Goal: Transaction & Acquisition: Purchase product/service

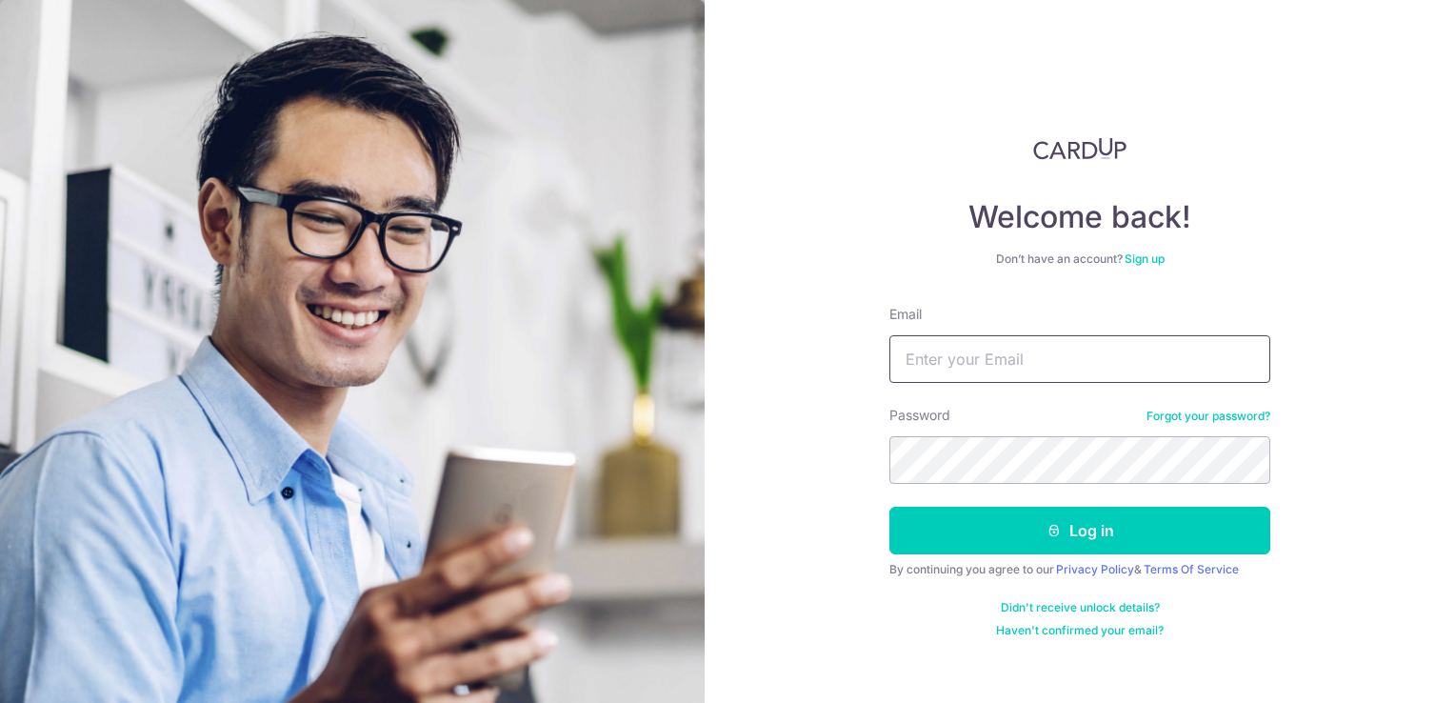
click at [960, 367] on input "Email" at bounding box center [1080, 359] width 381 height 48
type input "[PERSON_NAME][EMAIL_ADDRESS][DOMAIN_NAME]"
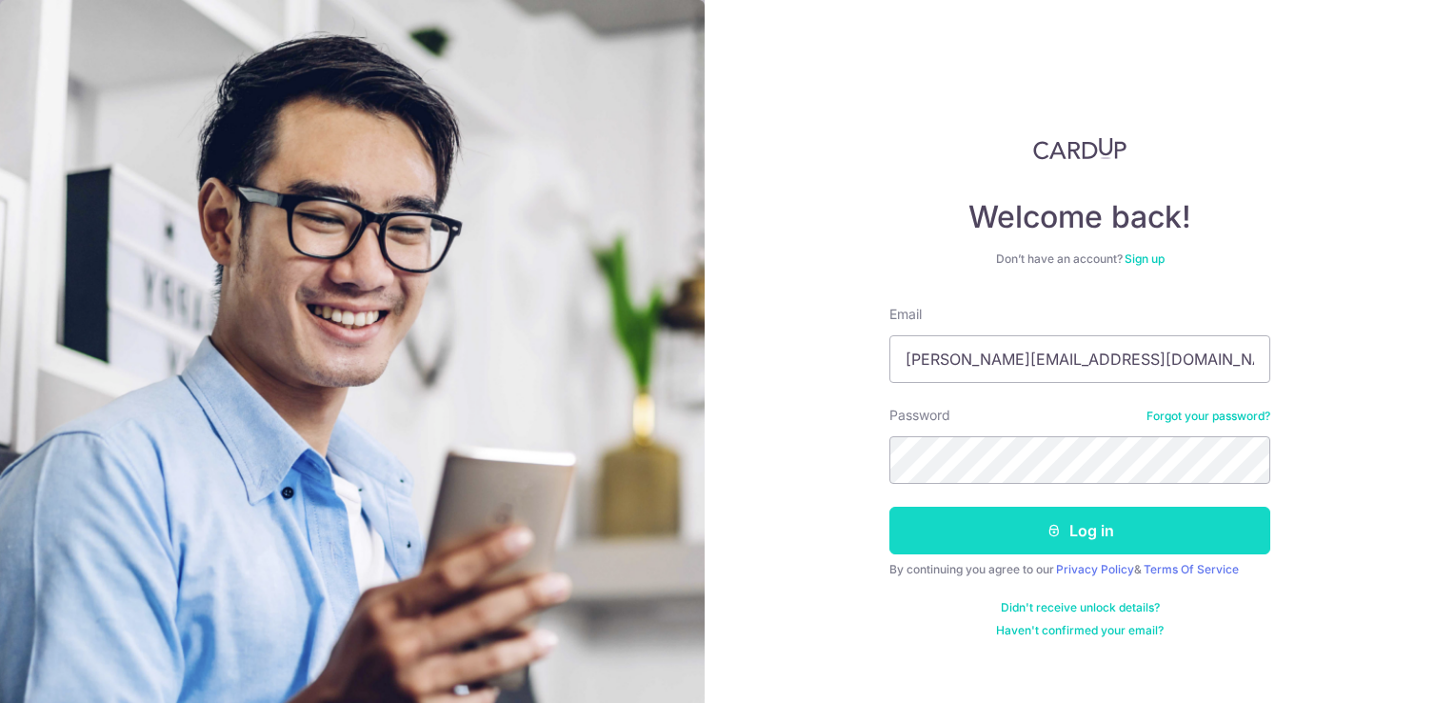
click at [971, 535] on button "Log in" at bounding box center [1080, 531] width 381 height 48
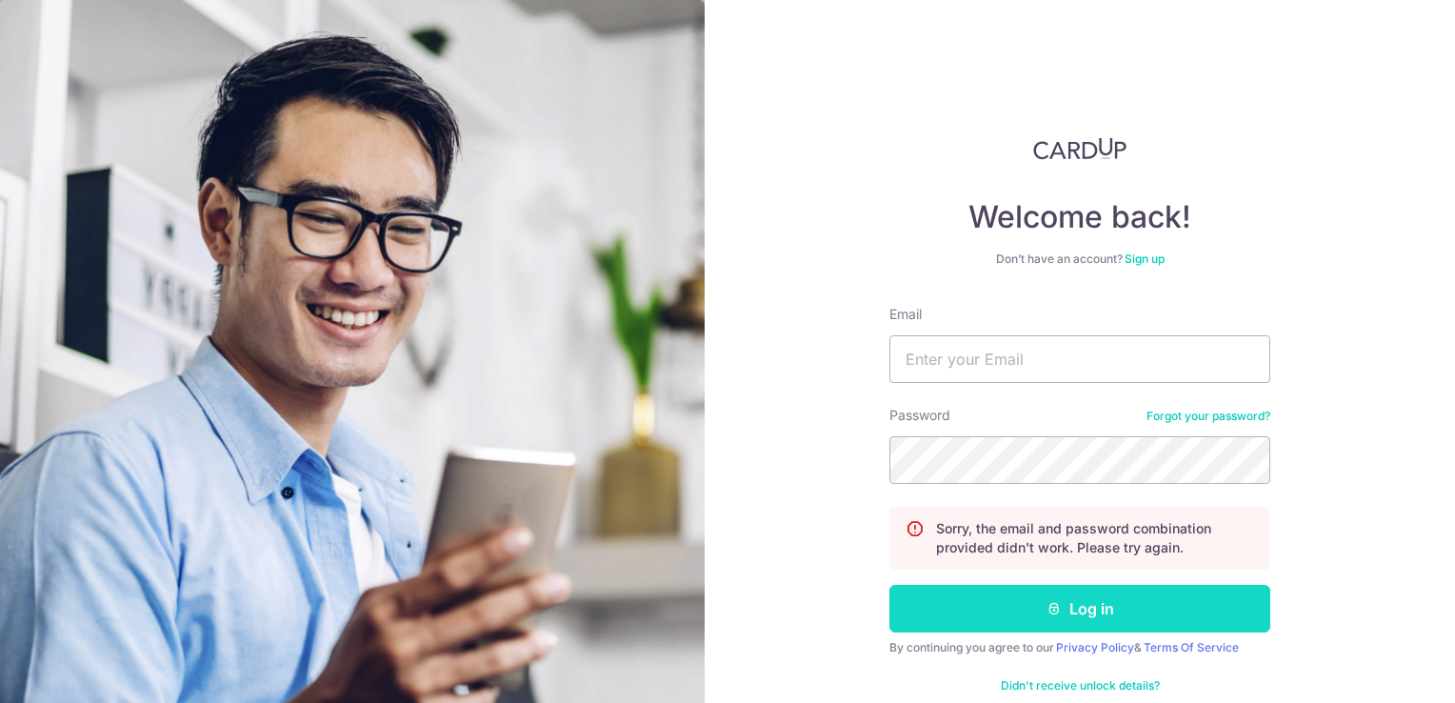
click at [987, 595] on button "Log in" at bounding box center [1080, 609] width 381 height 48
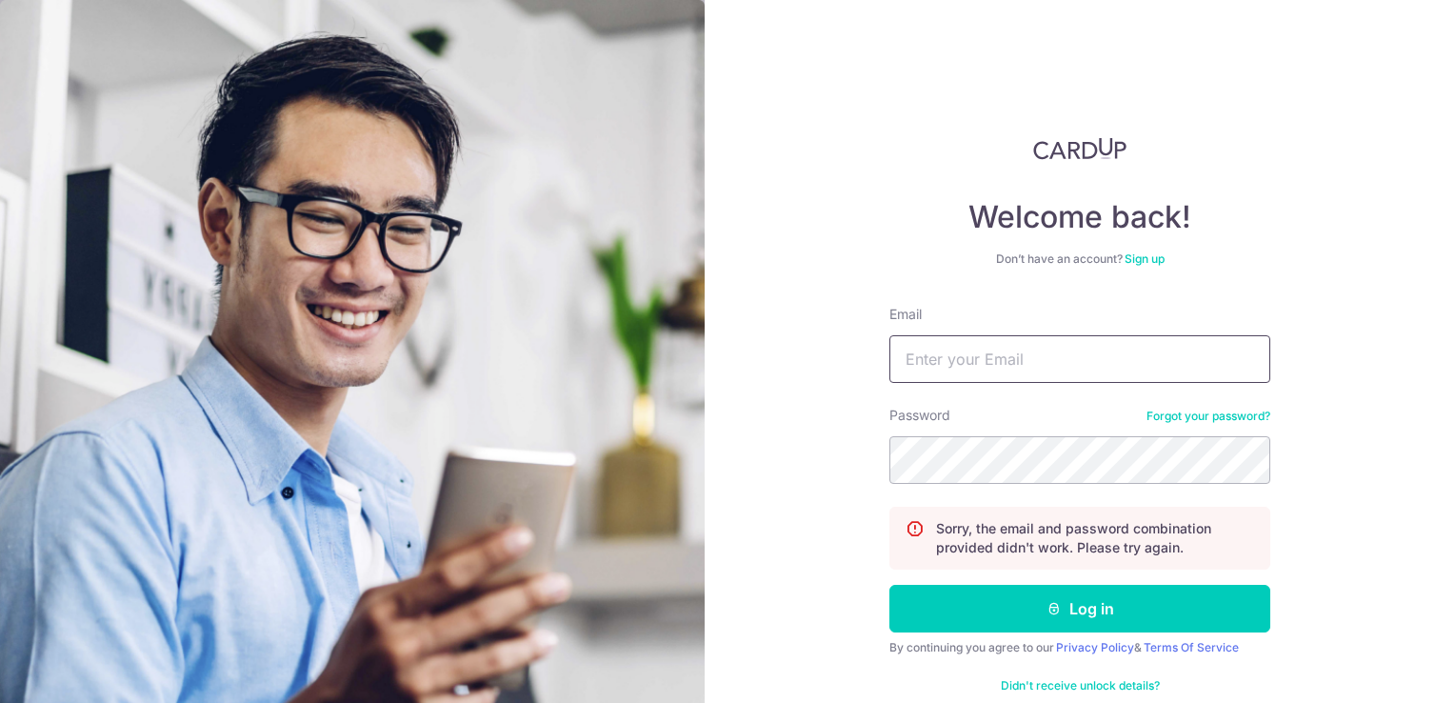
click at [968, 352] on input "Email" at bounding box center [1080, 359] width 381 height 48
type input "randy@expresslanbel.com.sg"
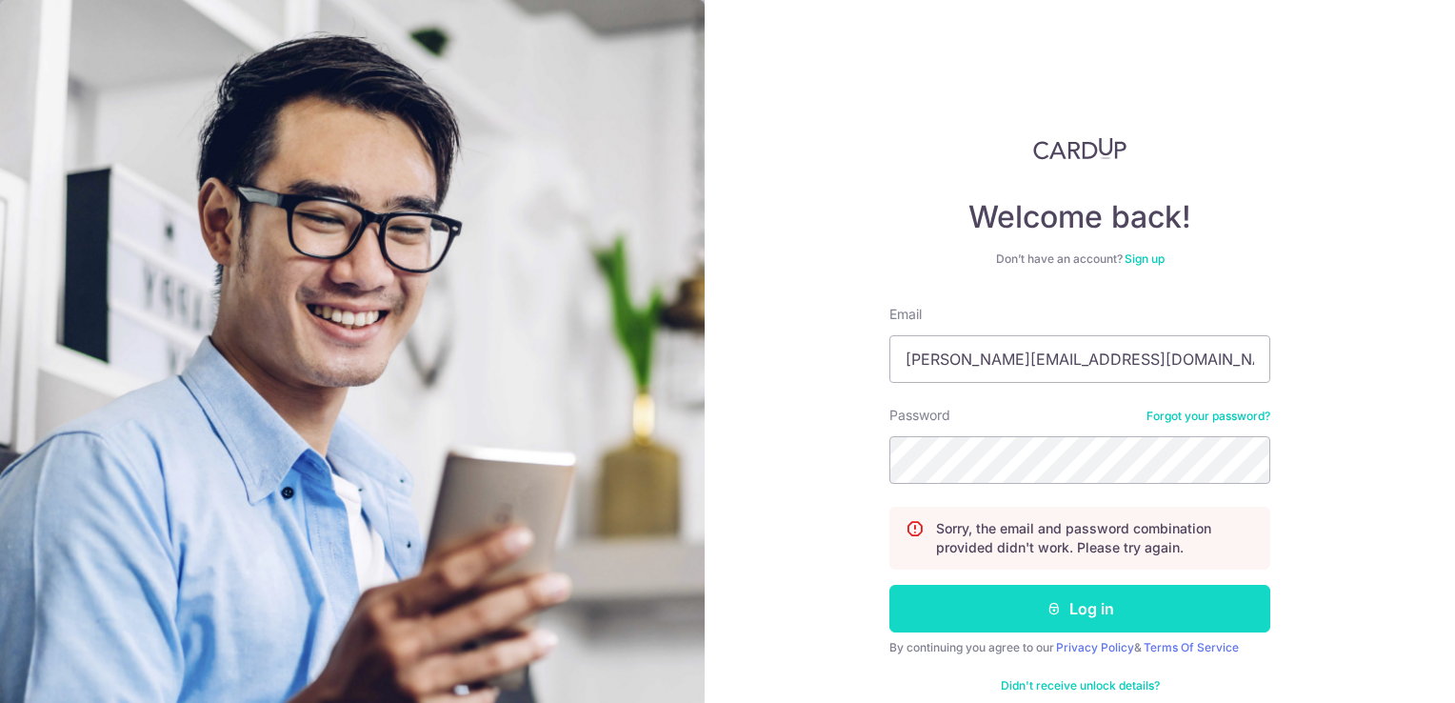
click at [1036, 600] on button "Log in" at bounding box center [1080, 609] width 381 height 48
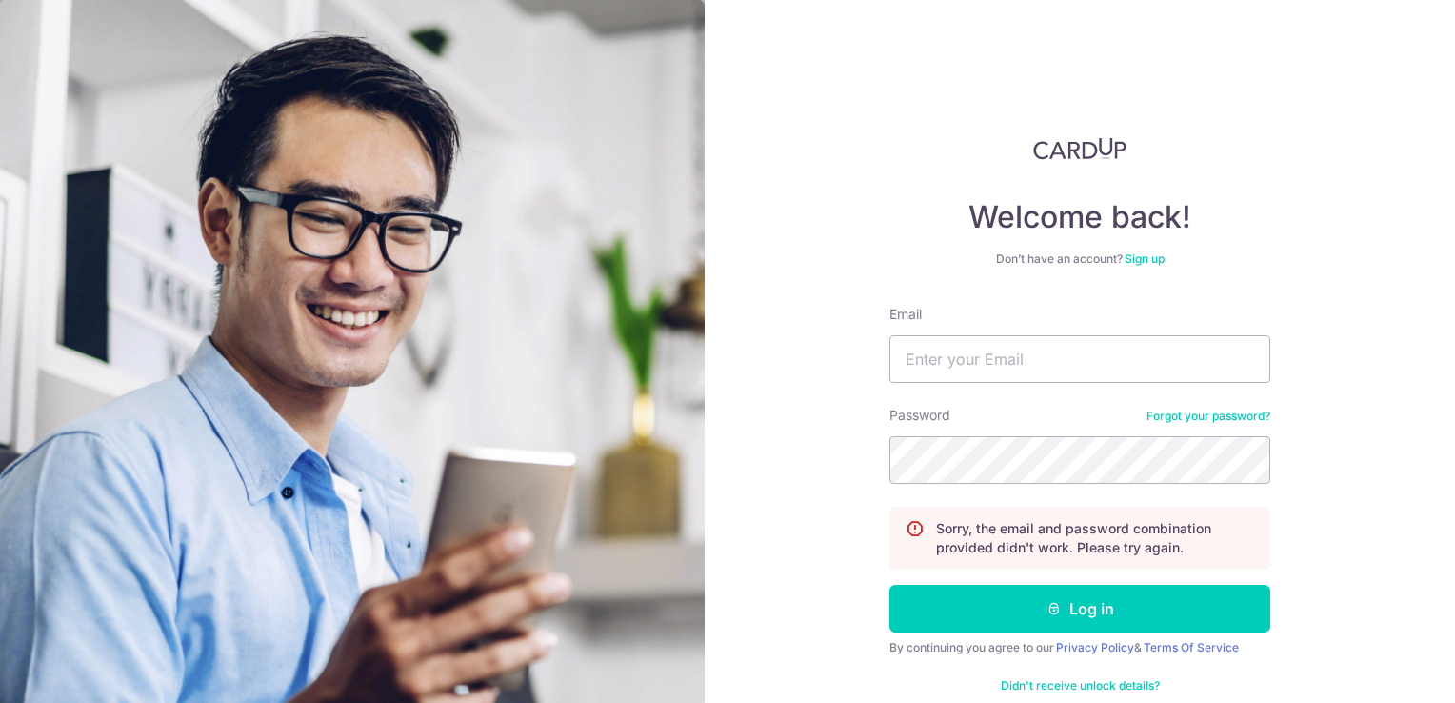
click at [1201, 420] on link "Forgot your password?" at bounding box center [1209, 416] width 124 height 15
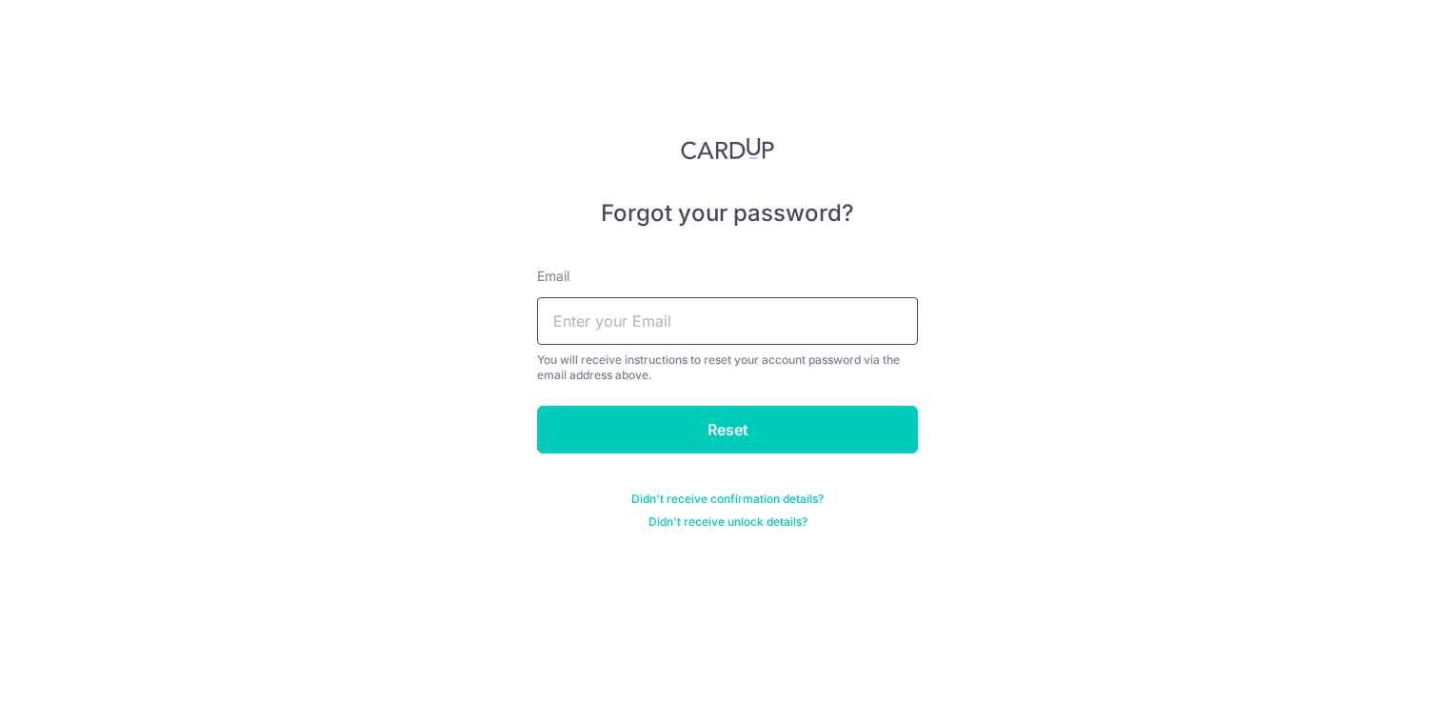
click at [751, 334] on input "text" at bounding box center [727, 321] width 381 height 48
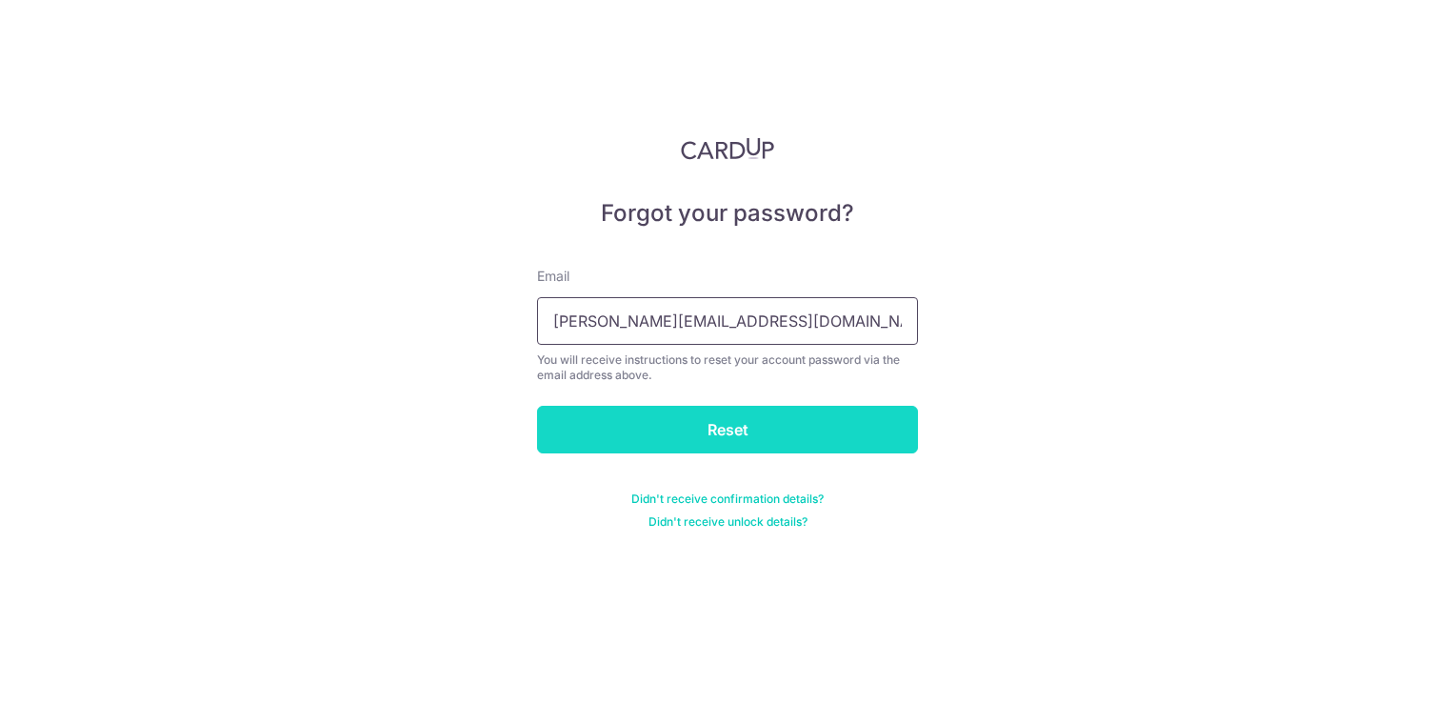
type input "randy@expresslabel.com.sg"
click at [741, 422] on input "Reset" at bounding box center [727, 430] width 381 height 48
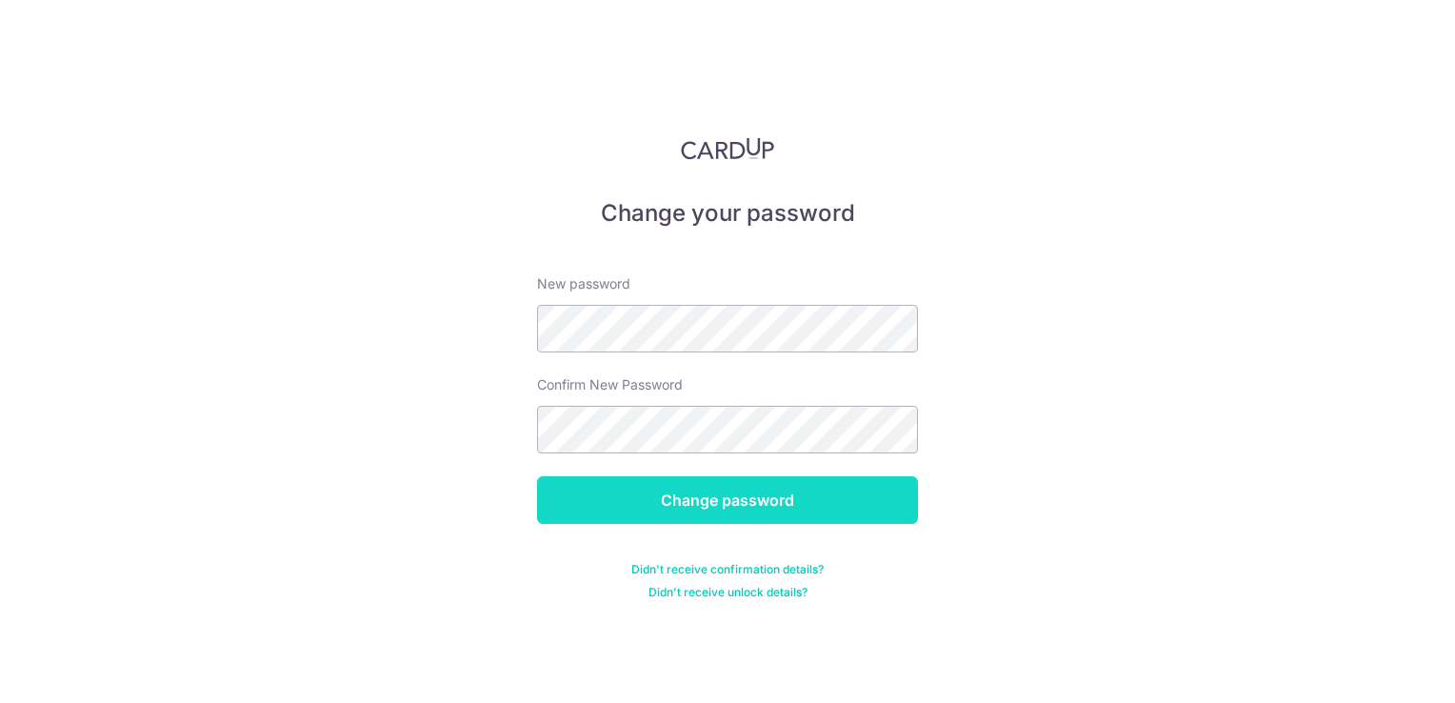
click at [653, 493] on input "Change password" at bounding box center [727, 500] width 381 height 48
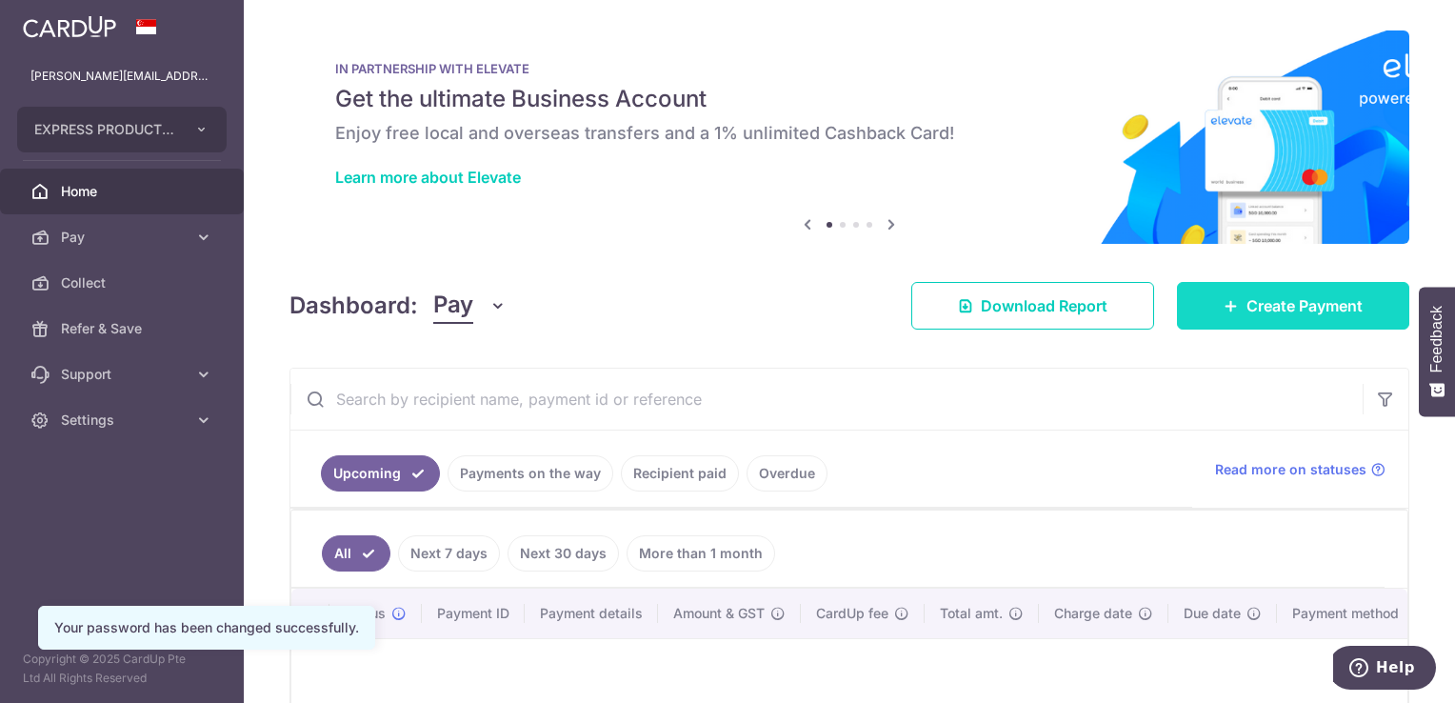
click at [1214, 318] on link "Create Payment" at bounding box center [1293, 306] width 232 height 48
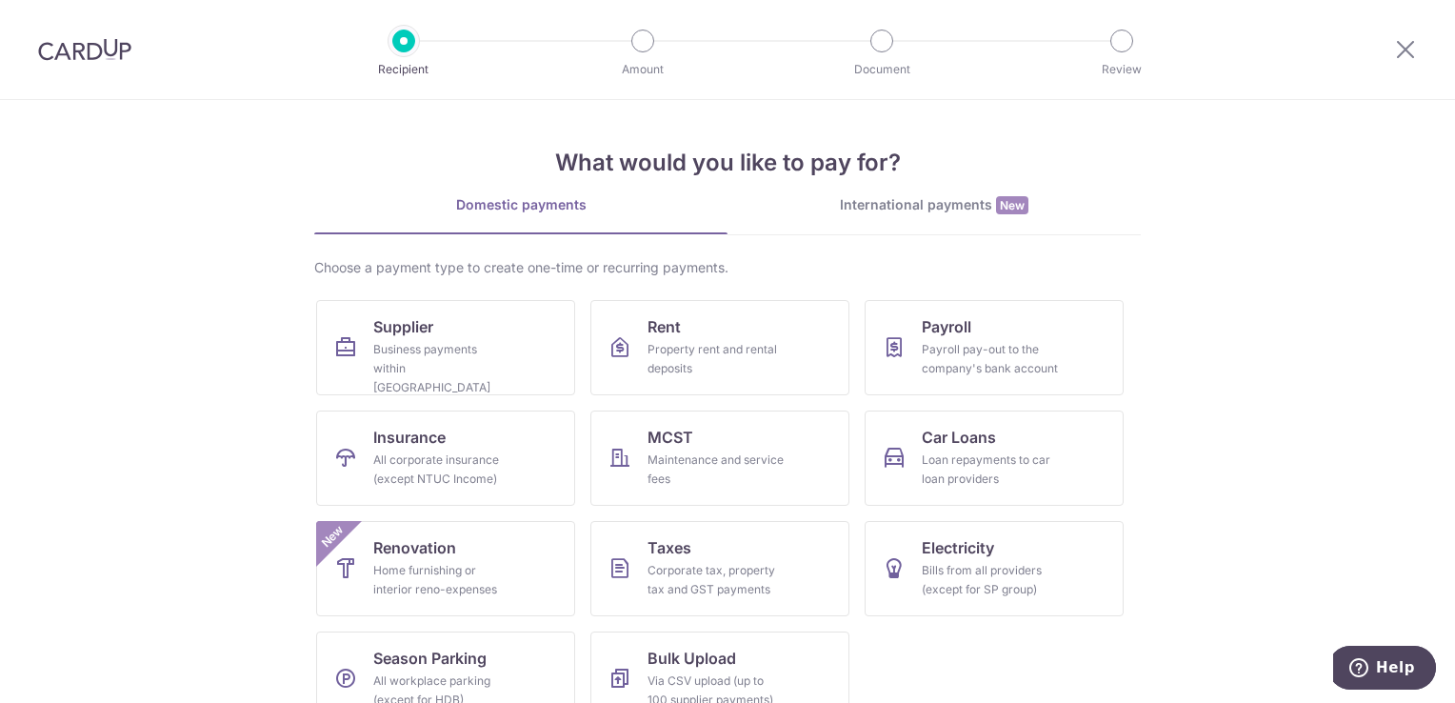
click at [880, 183] on div "What would you like to pay for? Domestic payments International payments New Ch…" at bounding box center [727, 421] width 827 height 642
click at [890, 204] on div "International payments New" at bounding box center [934, 205] width 413 height 20
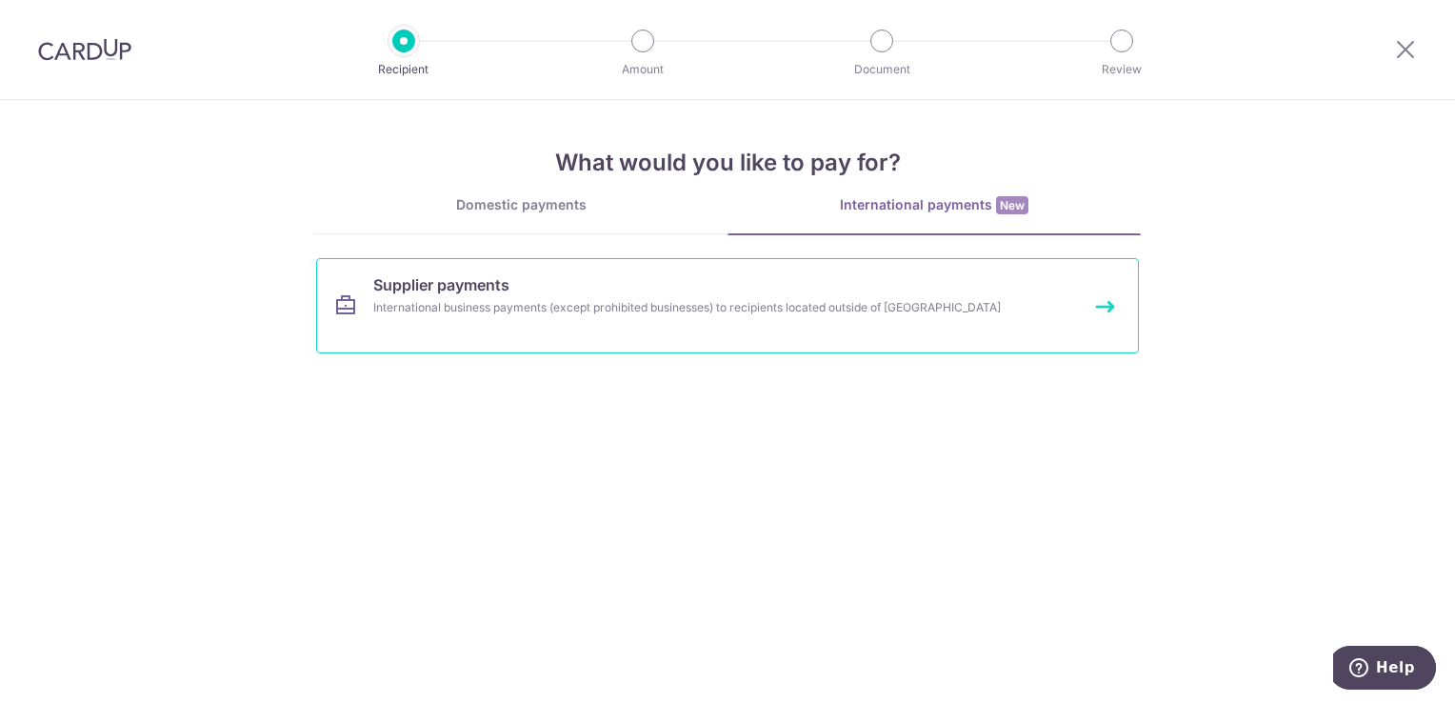
click at [810, 276] on link "Supplier payments International business payments (except prohibited businesses…" at bounding box center [727, 305] width 823 height 95
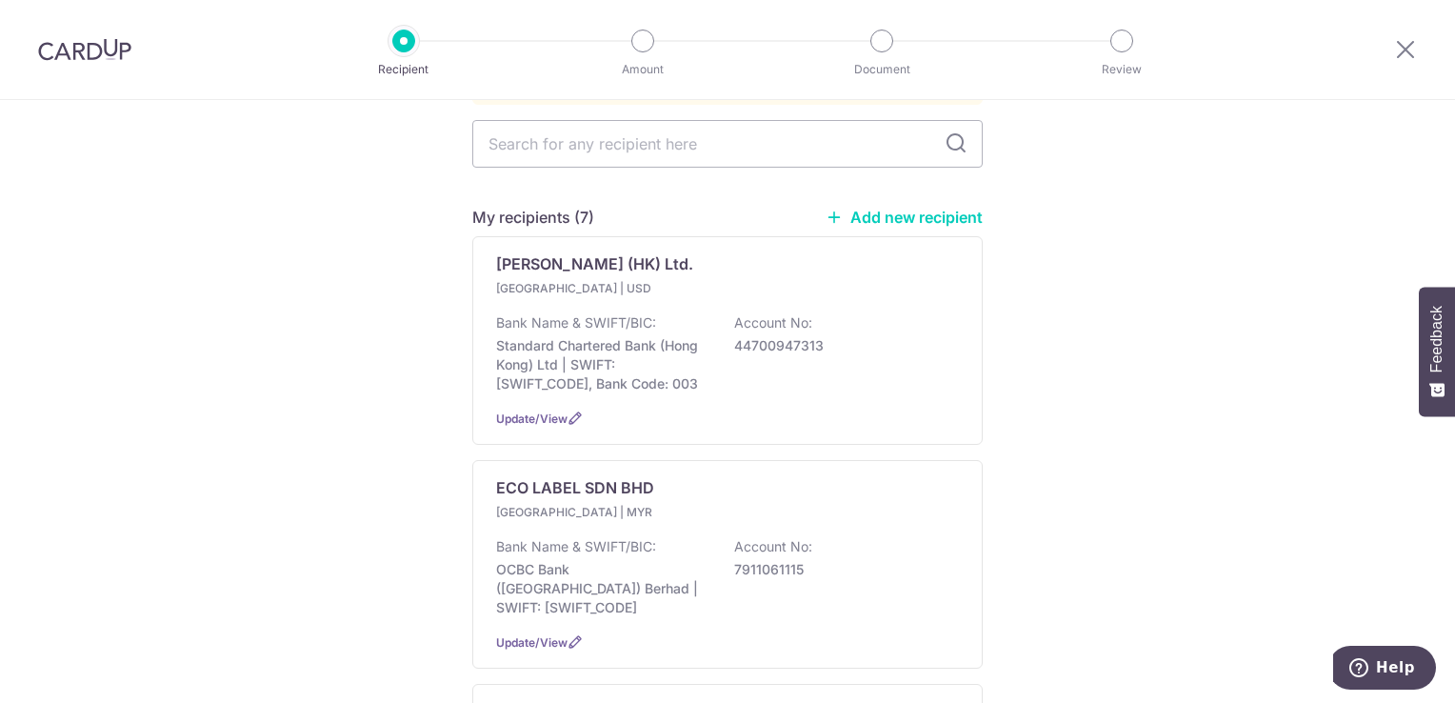
scroll to position [262, 0]
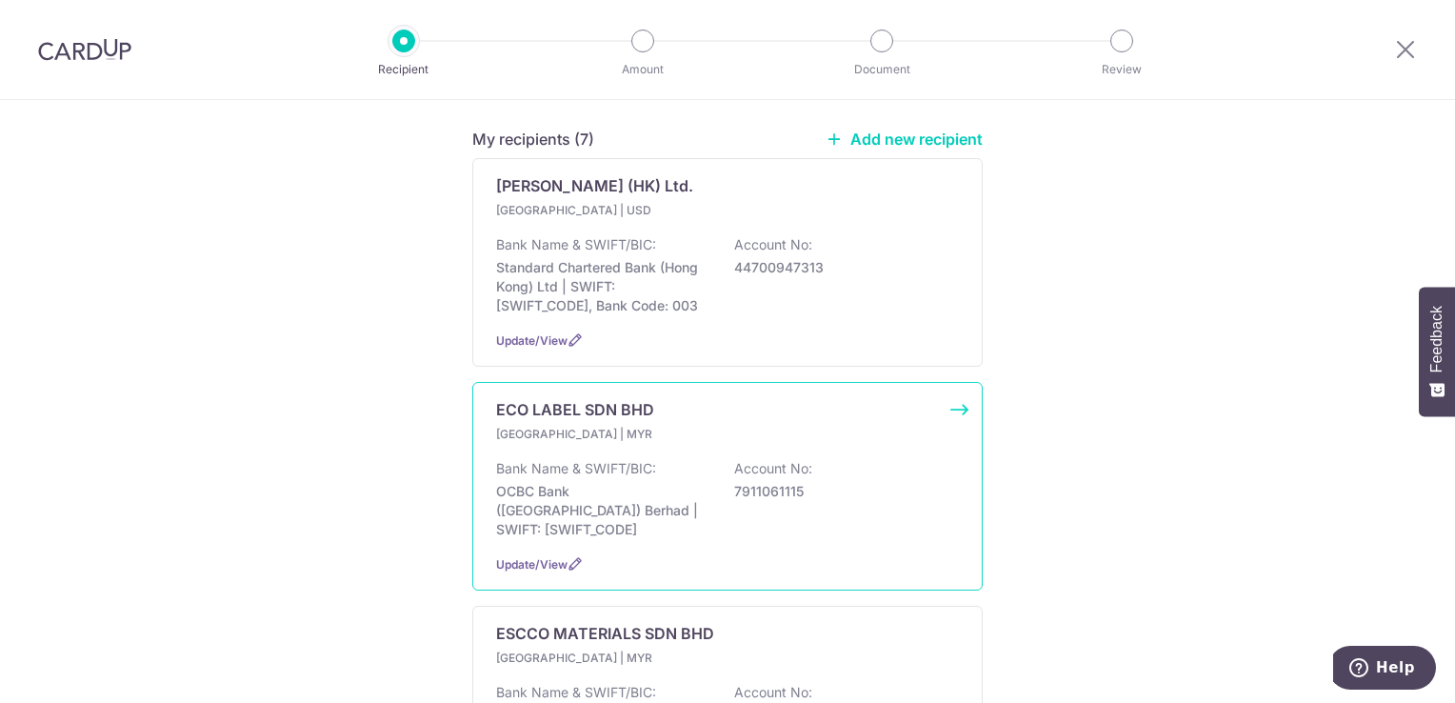
click at [828, 425] on div "Malaysia | MYR Bank Name & SWIFT/BIC: OCBC Bank (Malaysia) Berhad | SWIFT: OCBC…" at bounding box center [727, 482] width 463 height 114
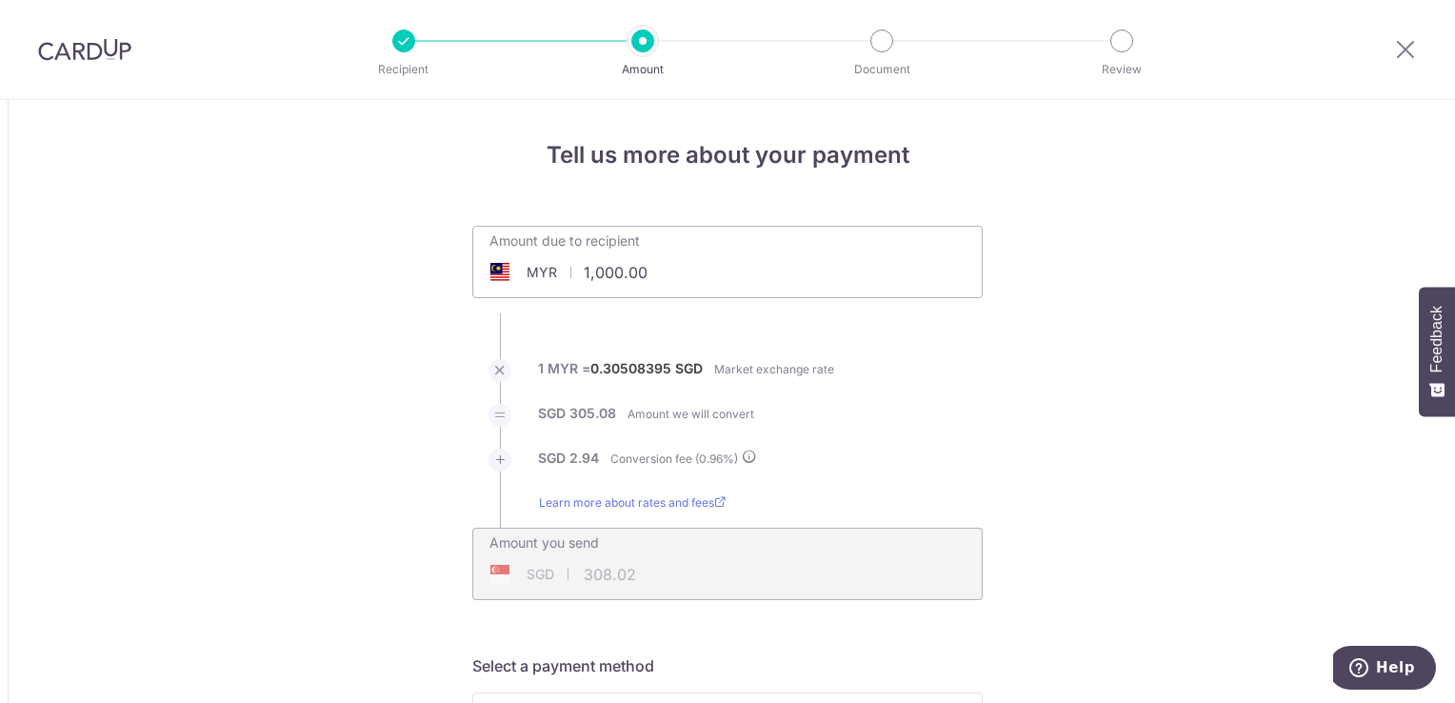
click at [664, 285] on input "1,000.00" at bounding box center [620, 273] width 294 height 44
type input "1"
click at [975, 394] on li "1 MYR = 0.30508395 SGD Market exchange rate" at bounding box center [727, 381] width 511 height 45
type input "3,250.00"
type input "1,001.04"
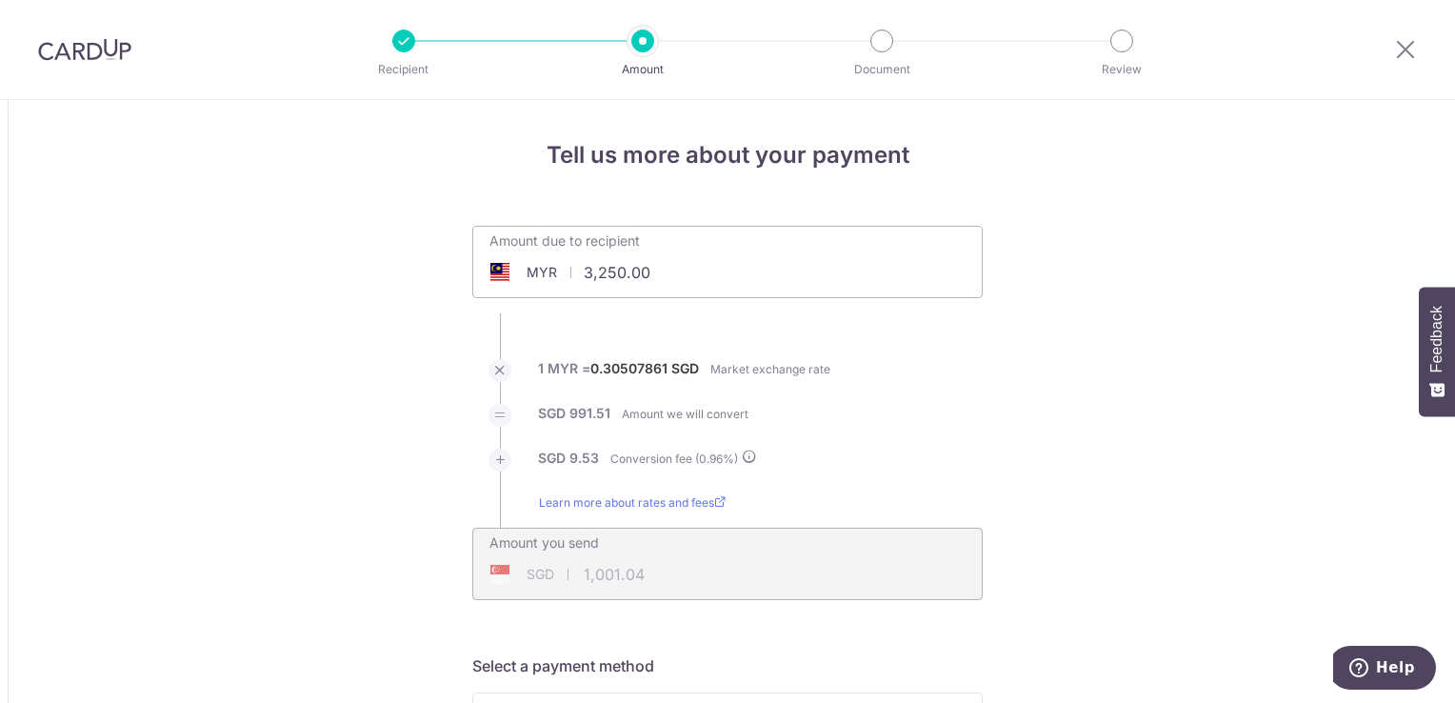
click at [975, 394] on li "1 MYR = 0.30507861 SGD Market exchange rate" at bounding box center [727, 381] width 511 height 45
click at [735, 259] on input "3,250.00" at bounding box center [620, 273] width 294 height 44
type input "3"
click at [961, 351] on ul "Amount due to recipient MYR 28164 3250 1 MYR = 0.30507861 SGD Market exchange r…" at bounding box center [727, 413] width 511 height 374
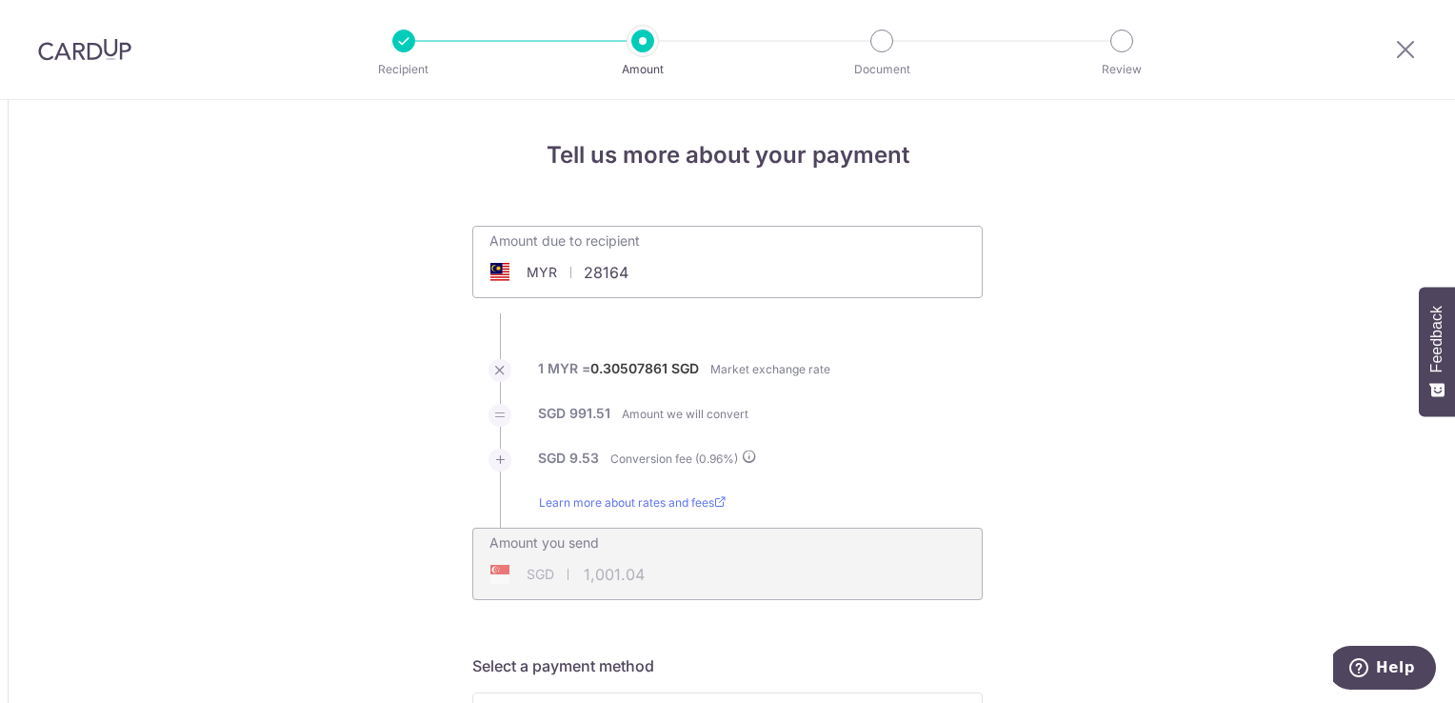
type input "28,164.00"
type input "8,674.99"
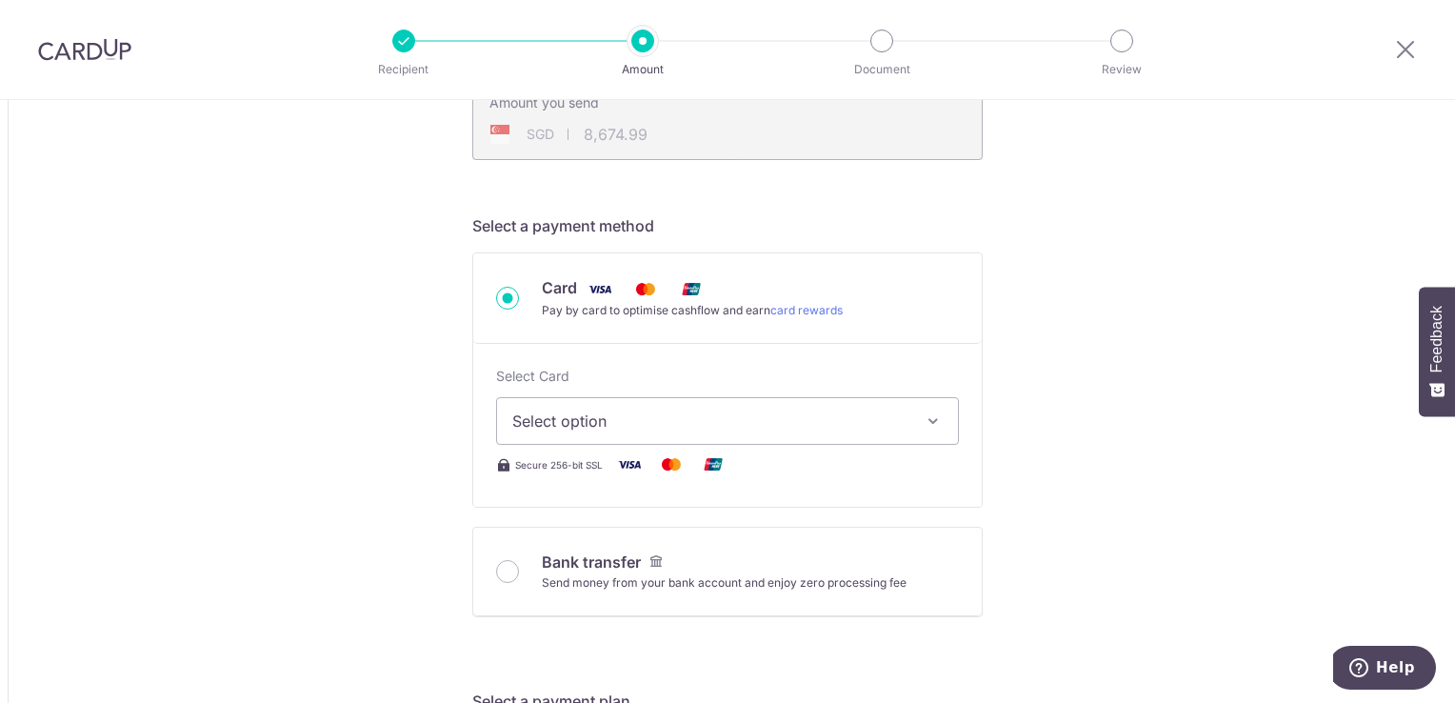
scroll to position [549, 0]
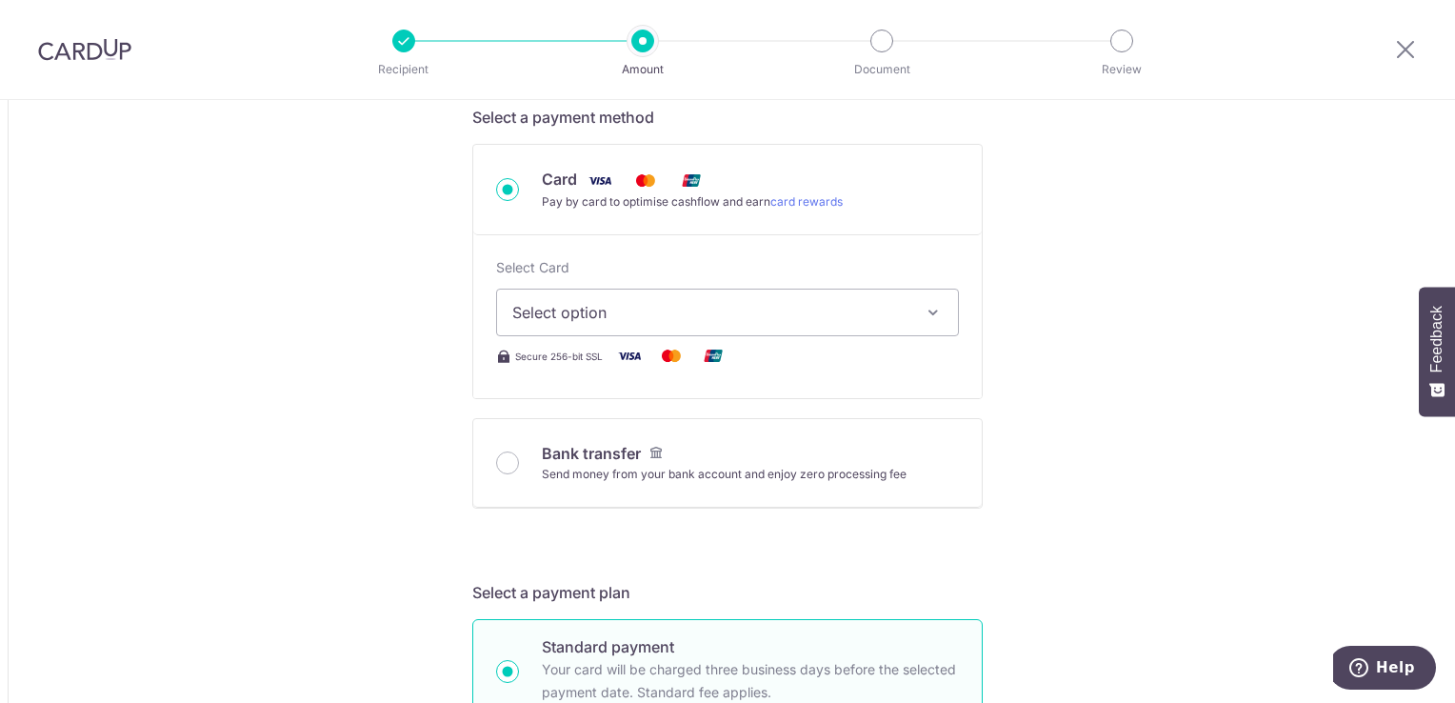
click at [879, 307] on span "Select option" at bounding box center [710, 312] width 396 height 23
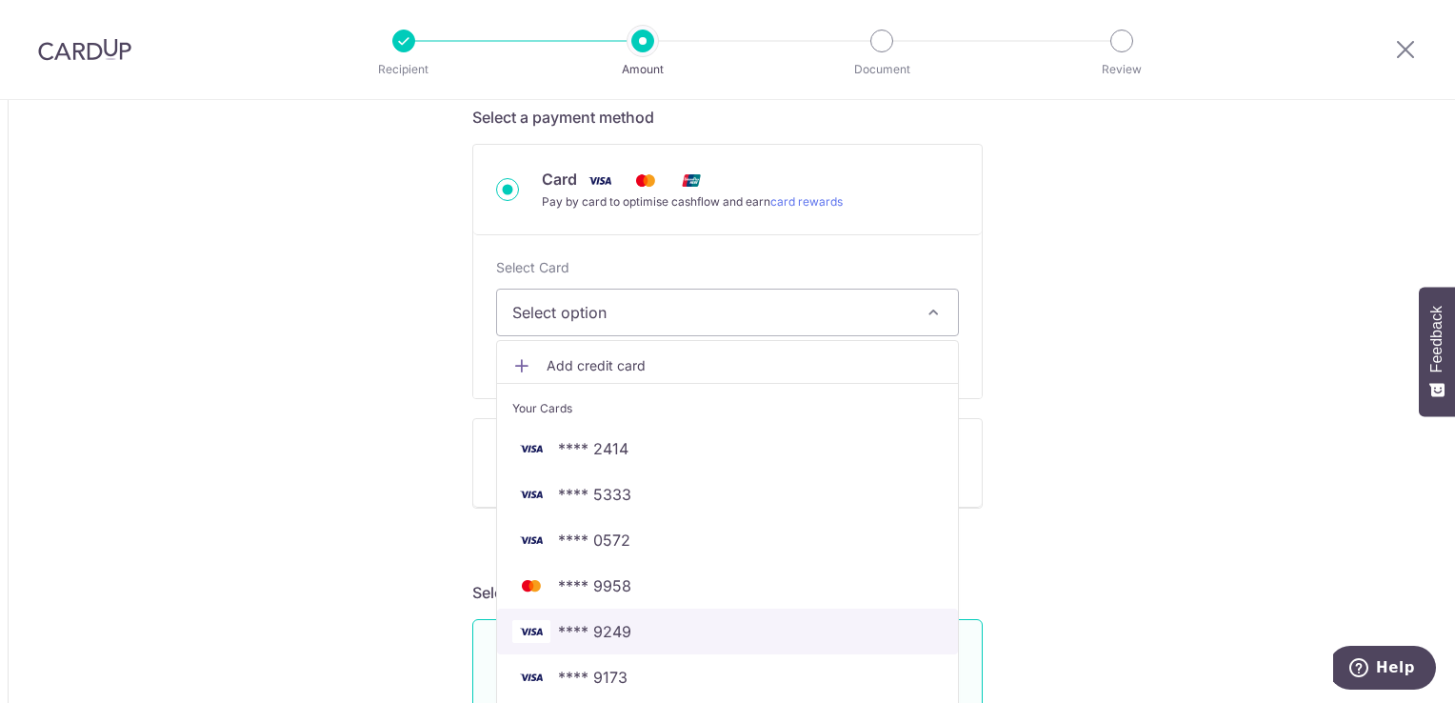
click at [682, 623] on span "**** 9249" at bounding box center [727, 631] width 431 height 23
type input "28,164.00"
type input "8,675.03"
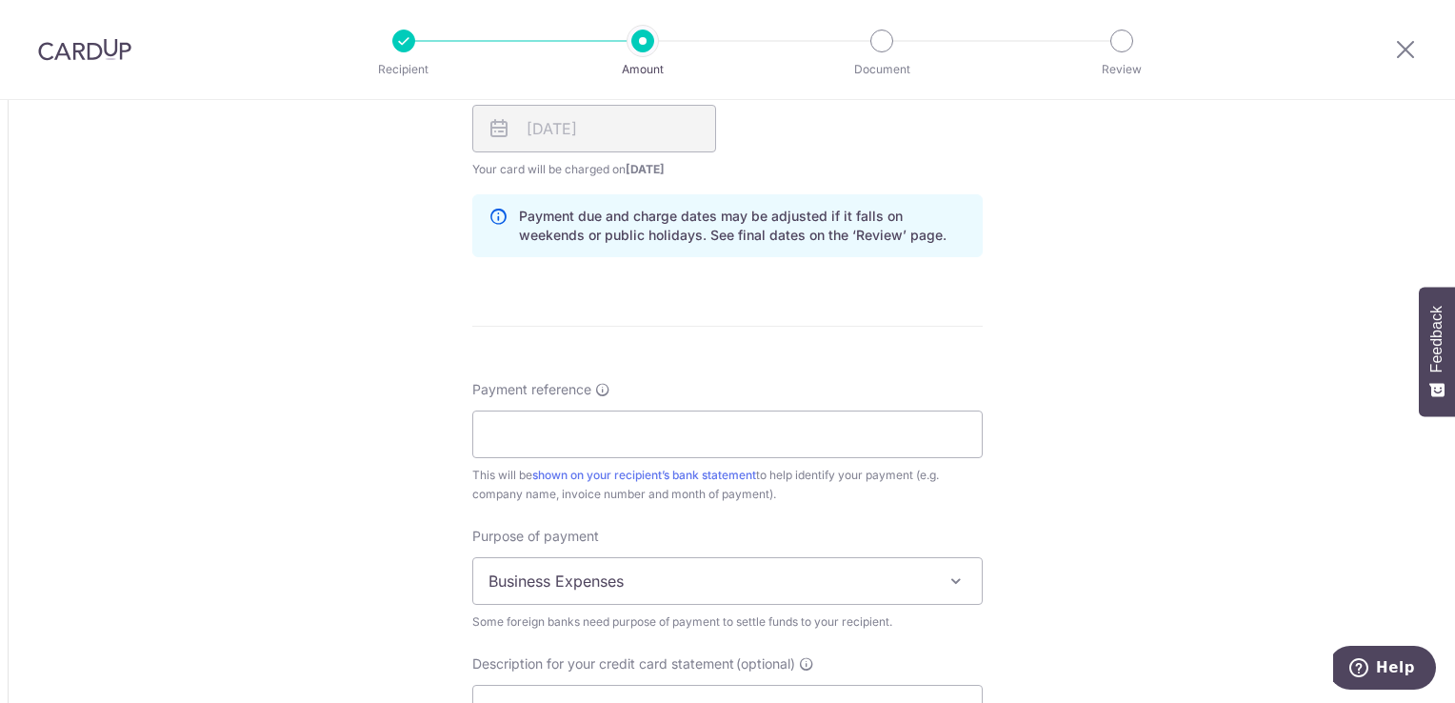
scroll to position [1421, 0]
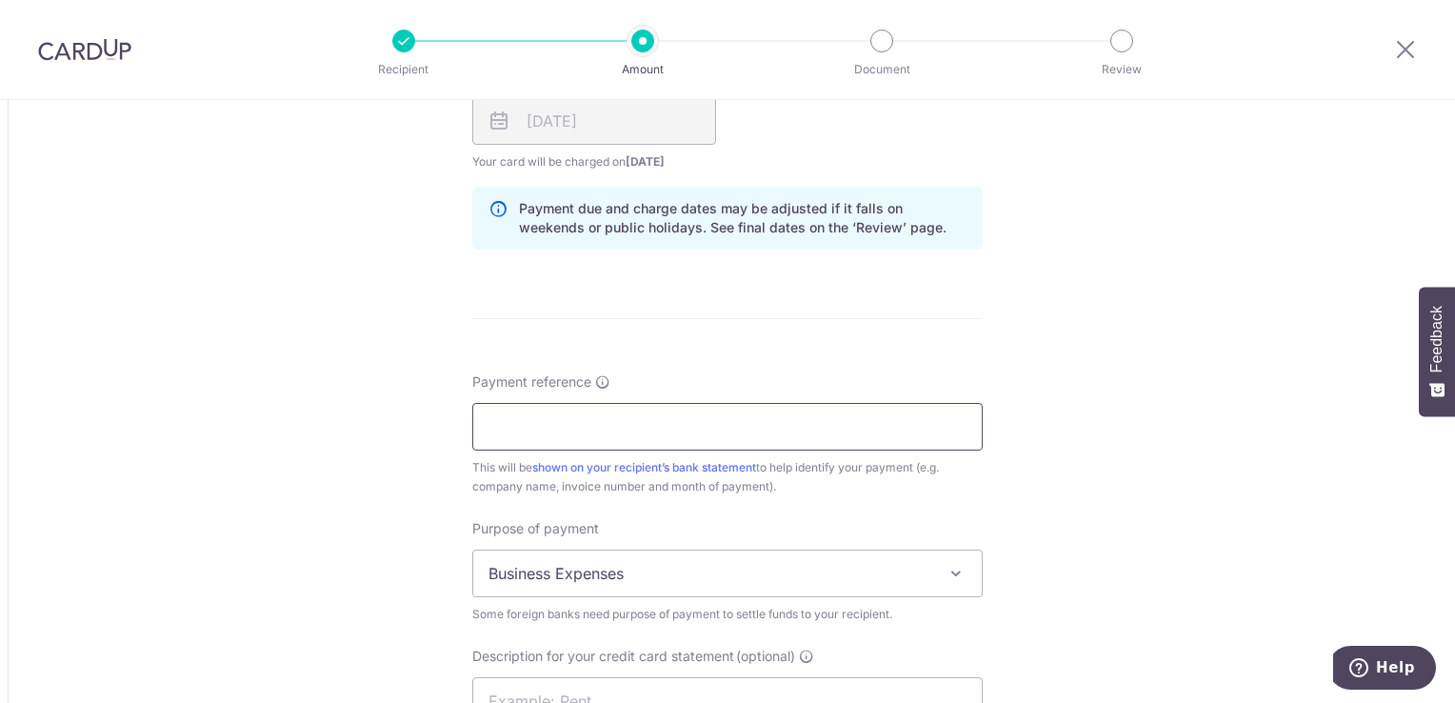
click at [760, 440] on input "Payment reference" at bounding box center [727, 427] width 511 height 48
type input "IN000170102"
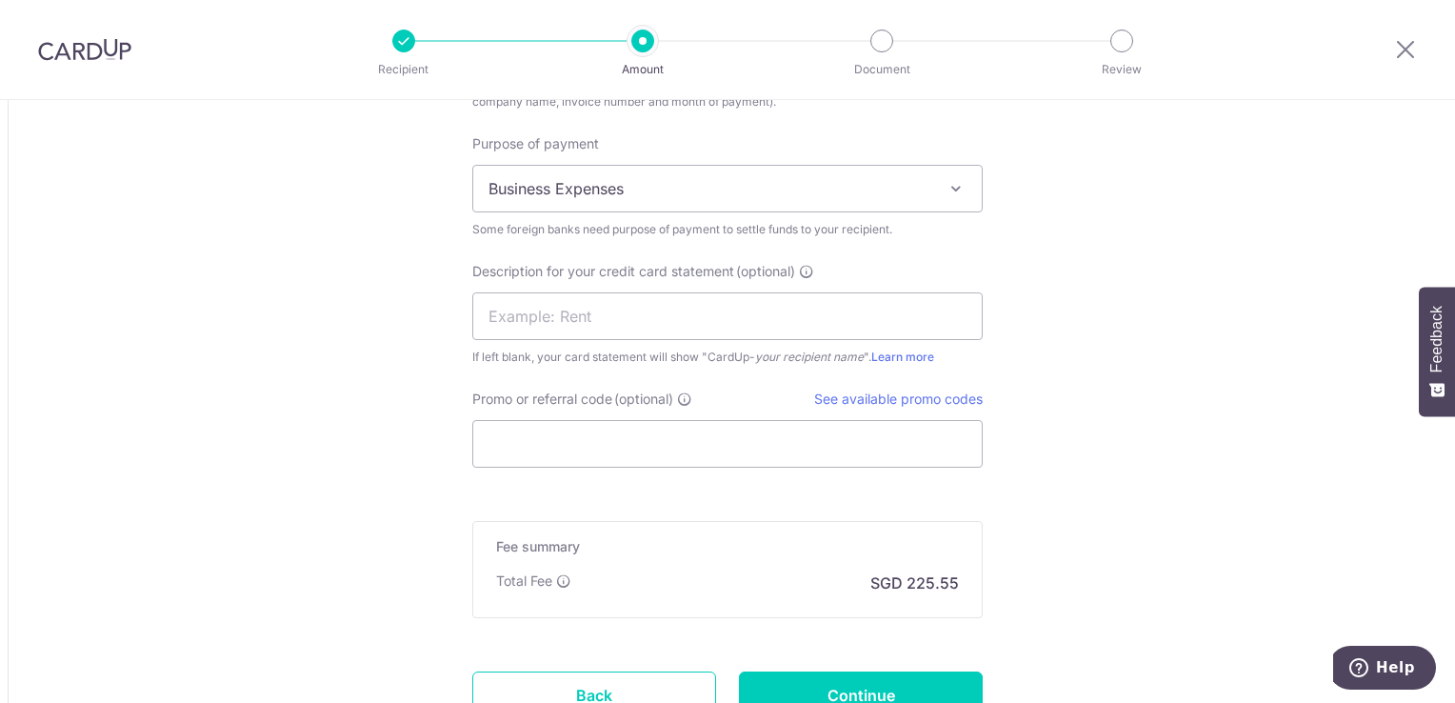
scroll to position [1814, 0]
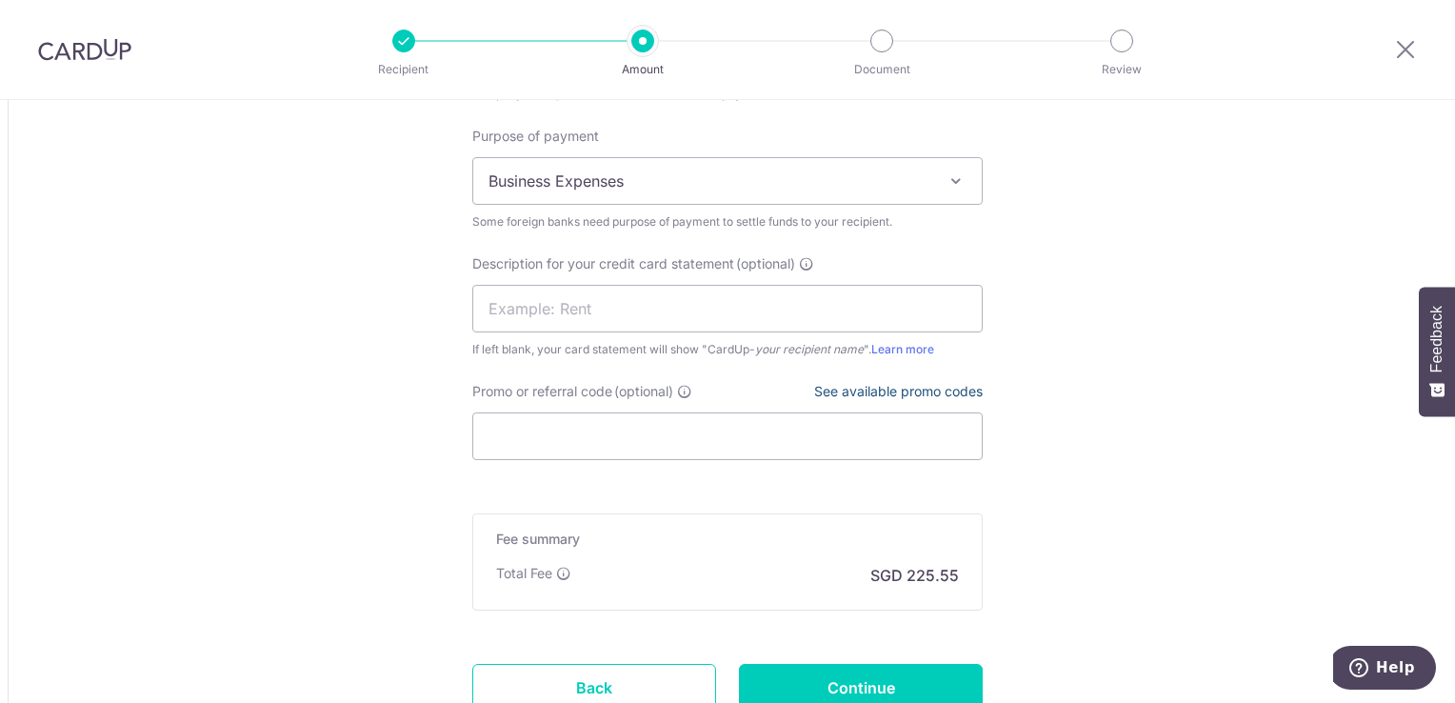
click at [923, 389] on link "See available promo codes" at bounding box center [898, 391] width 169 height 16
click at [508, 426] on input "Promo or referral code (optional)" at bounding box center [727, 436] width 511 height 48
paste input "BOFF185"
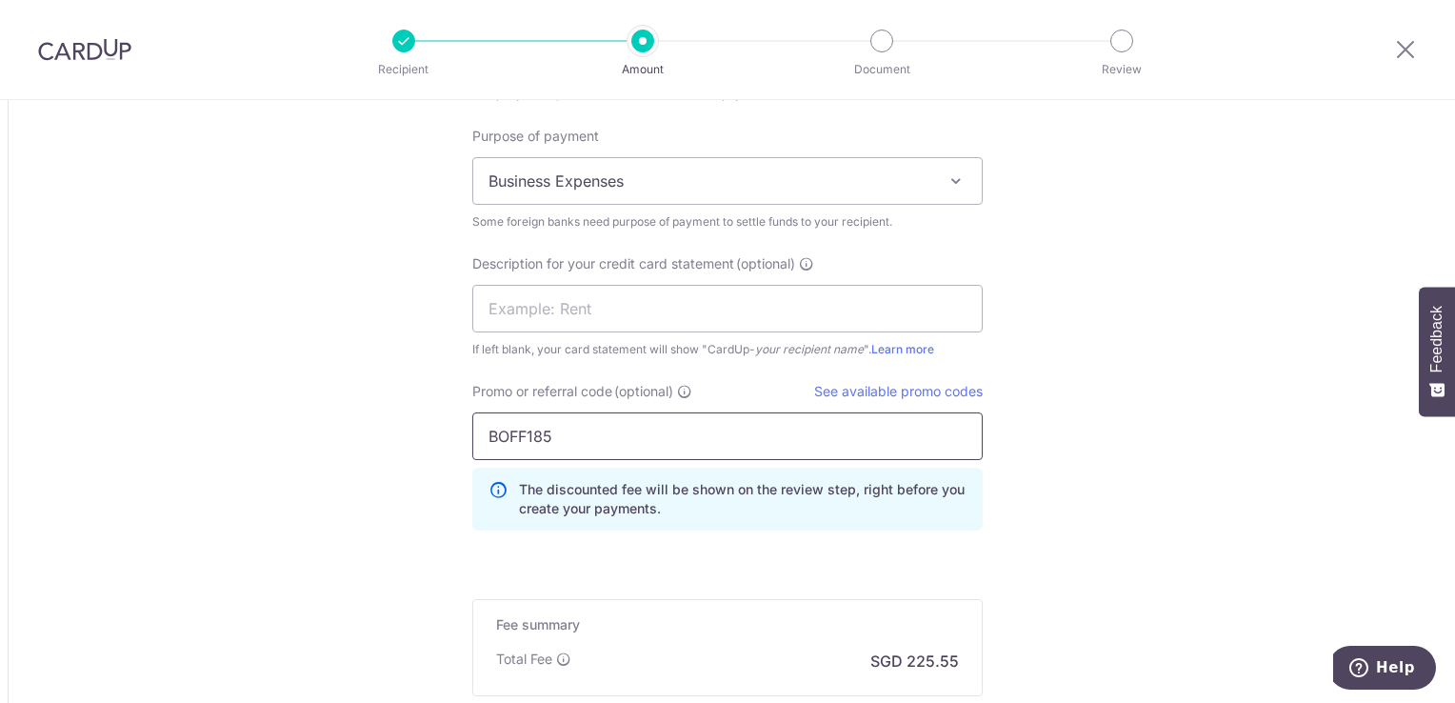
type input "BOFF185"
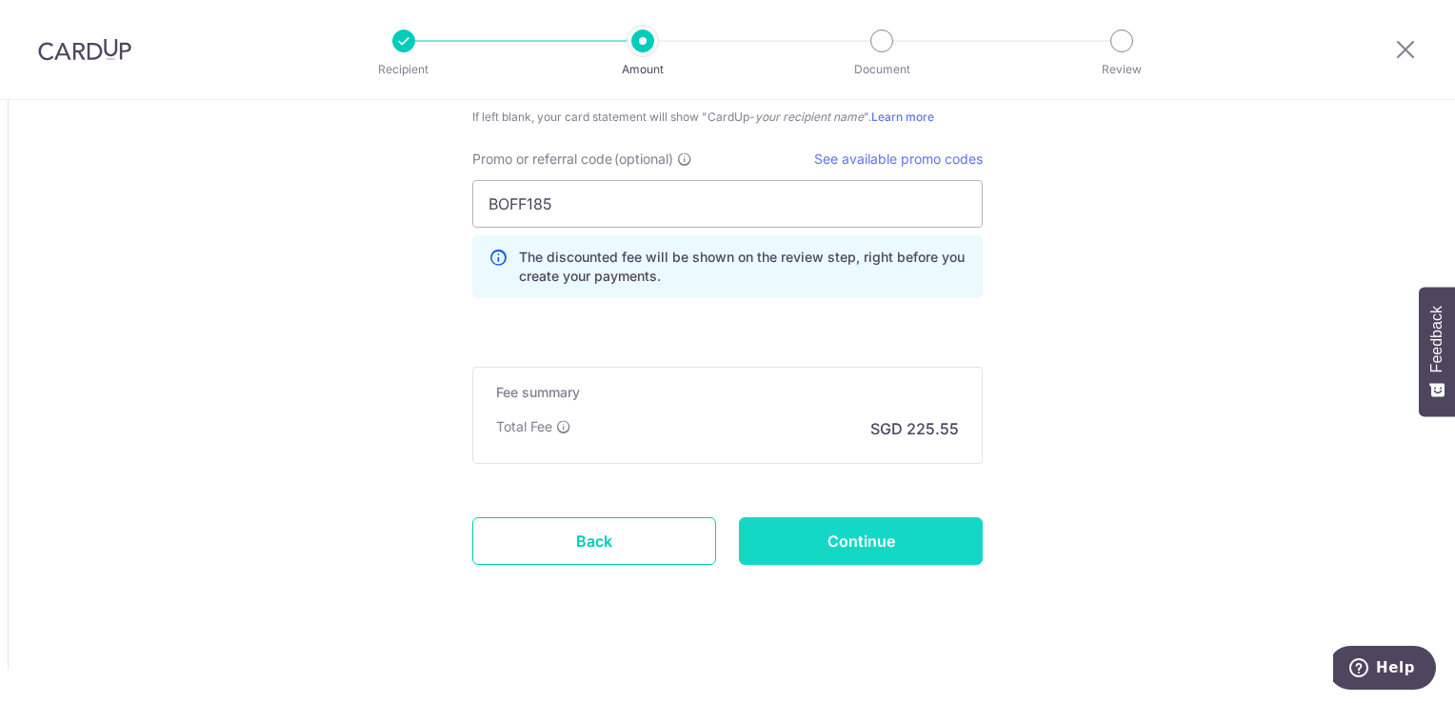
click at [928, 542] on input "Continue" at bounding box center [861, 541] width 244 height 48
type input "Create Schedule"
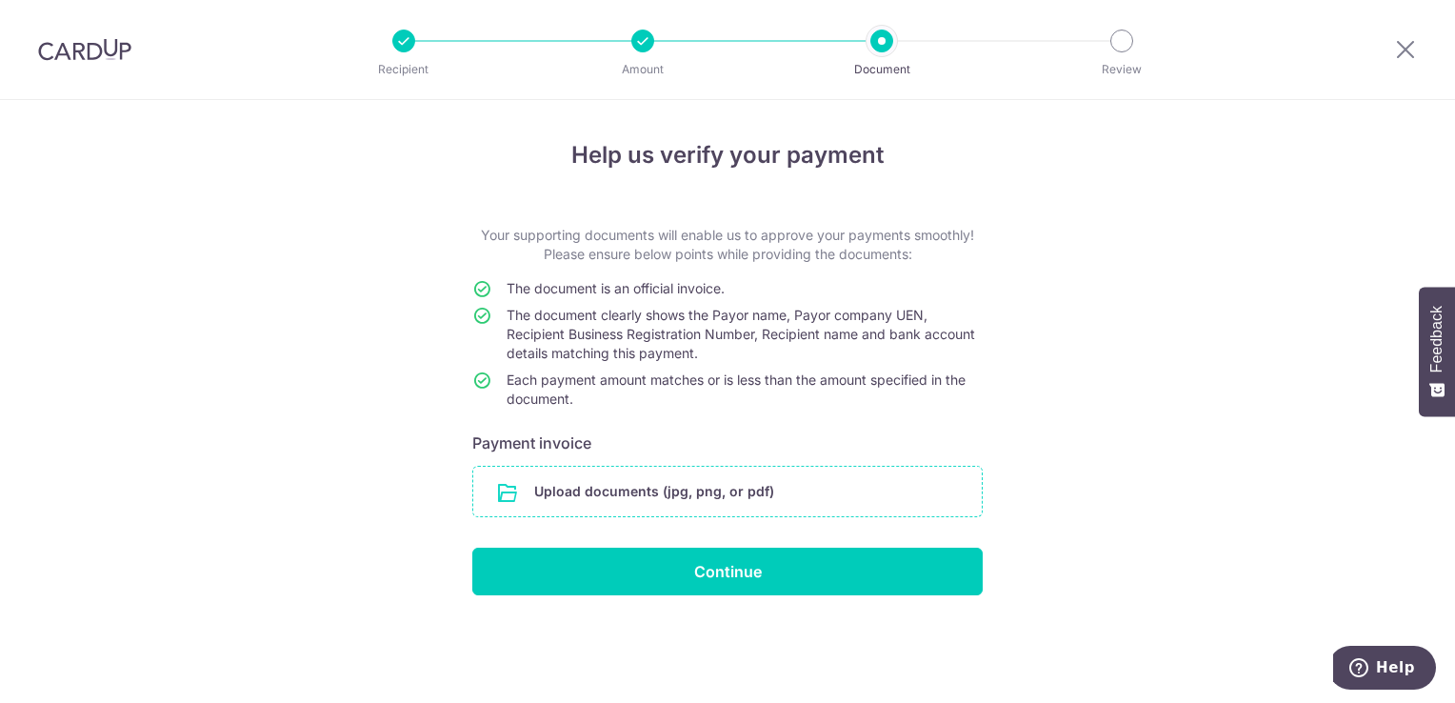
click at [796, 501] on input "file" at bounding box center [727, 492] width 509 height 50
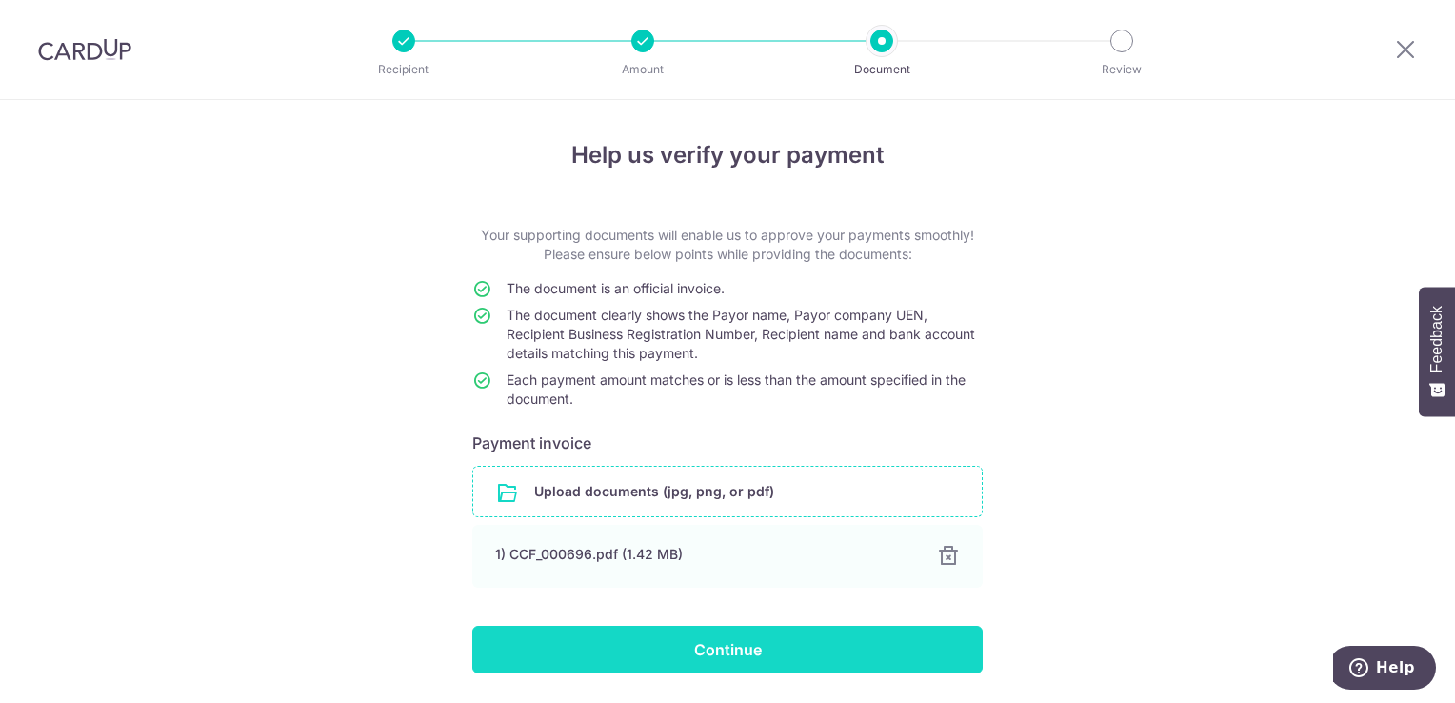
click at [663, 635] on input "Continue" at bounding box center [727, 650] width 511 height 48
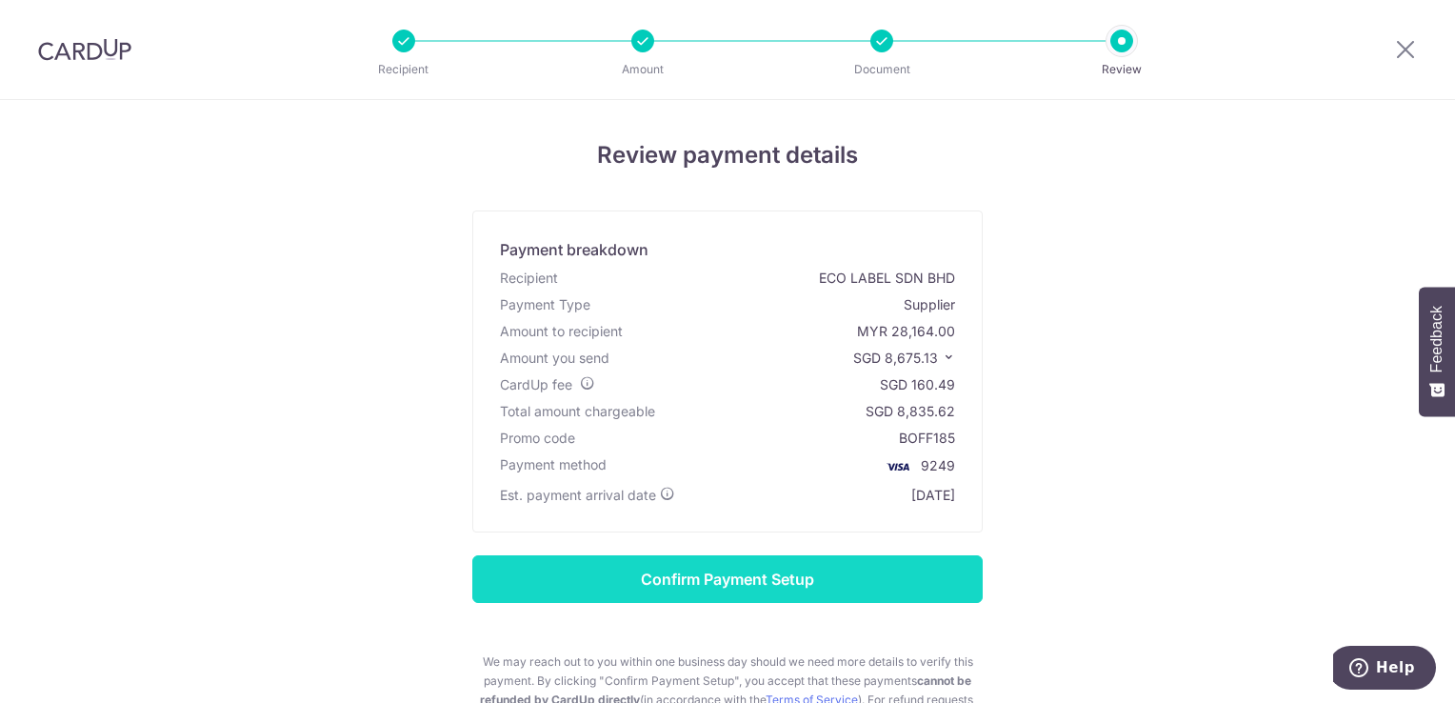
click at [733, 569] on input "Confirm Payment Setup" at bounding box center [727, 579] width 511 height 48
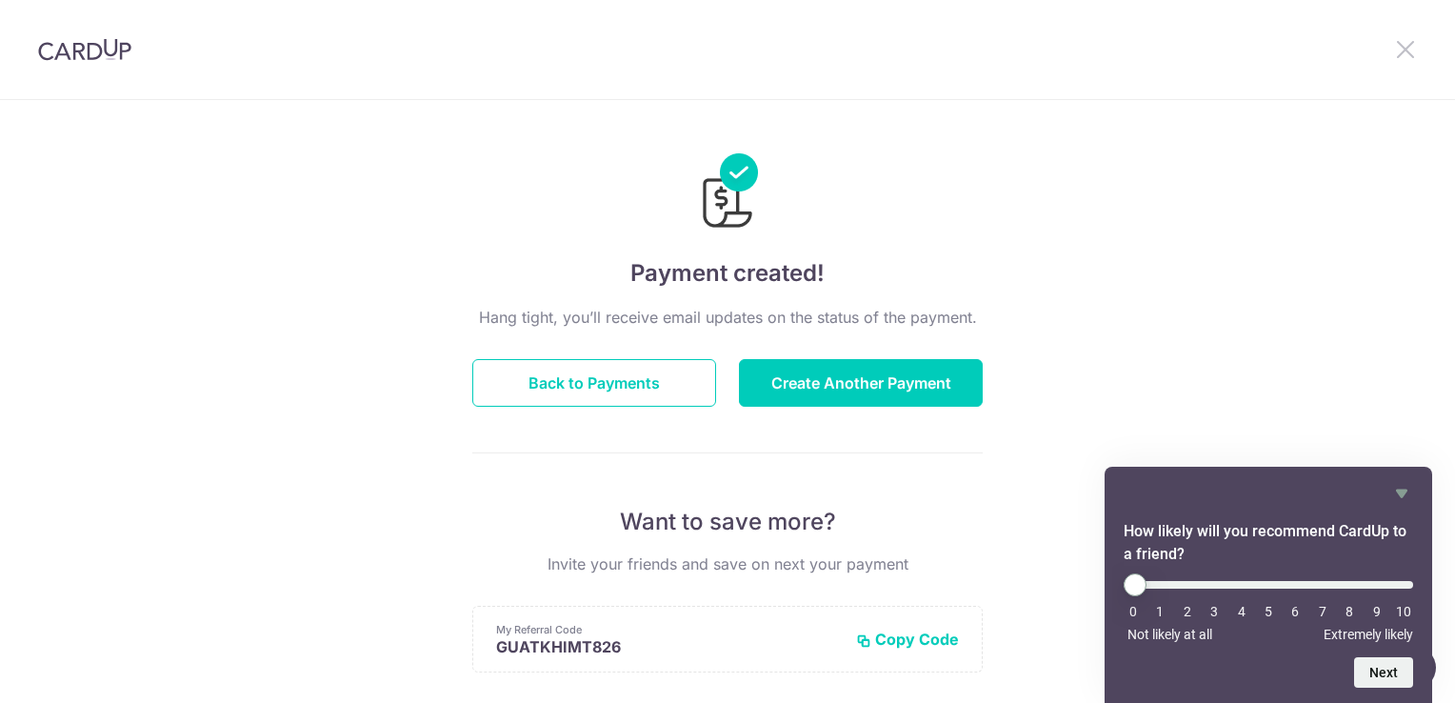
click at [1406, 59] on icon at bounding box center [1406, 49] width 23 height 24
